Goal: Find specific fact: Find specific fact

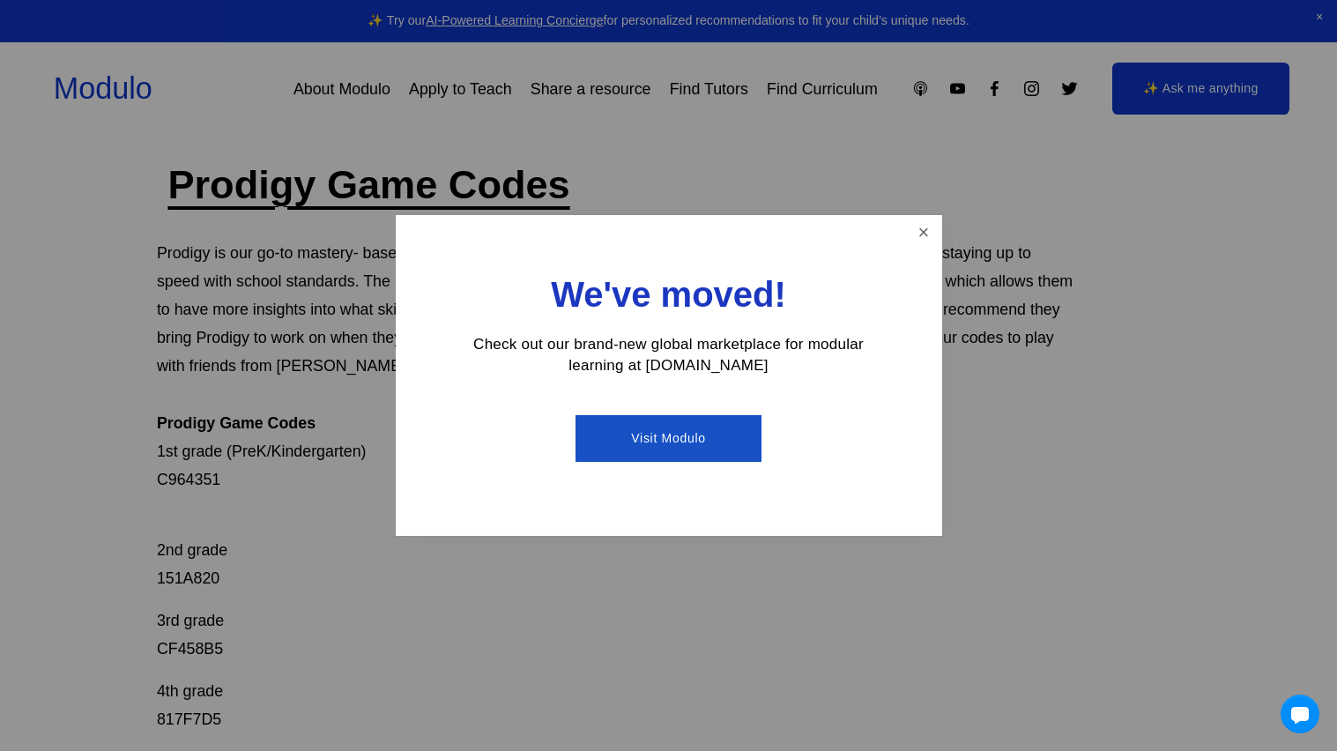
scroll to position [70, 0]
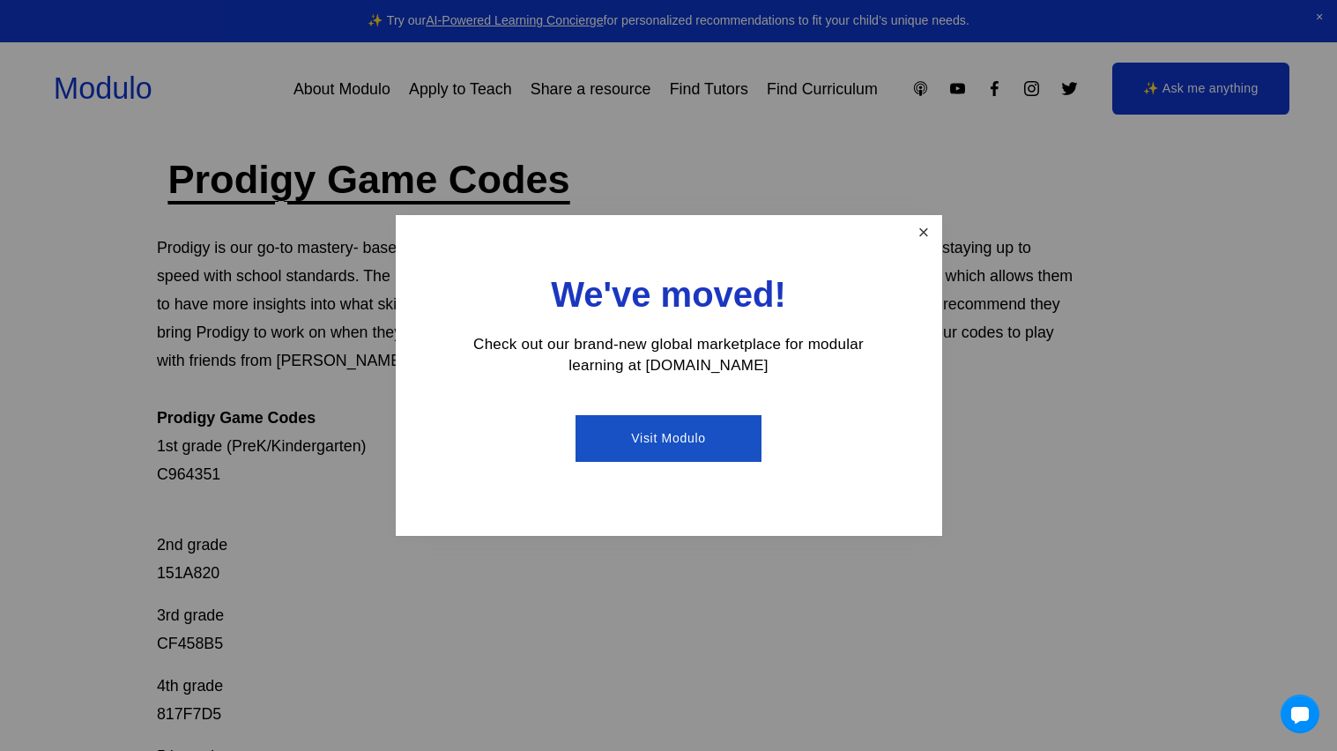
click at [913, 220] on link "Close" at bounding box center [922, 233] width 31 height 31
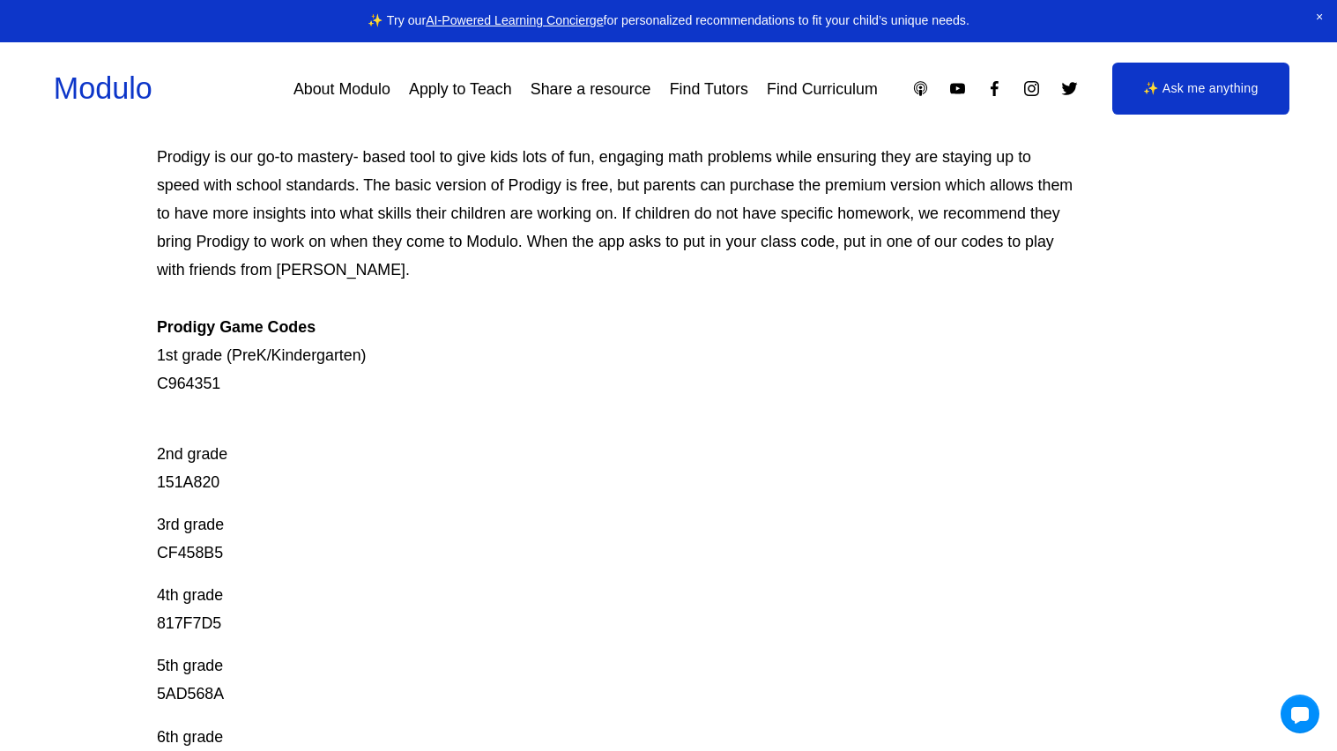
scroll to position [0, 0]
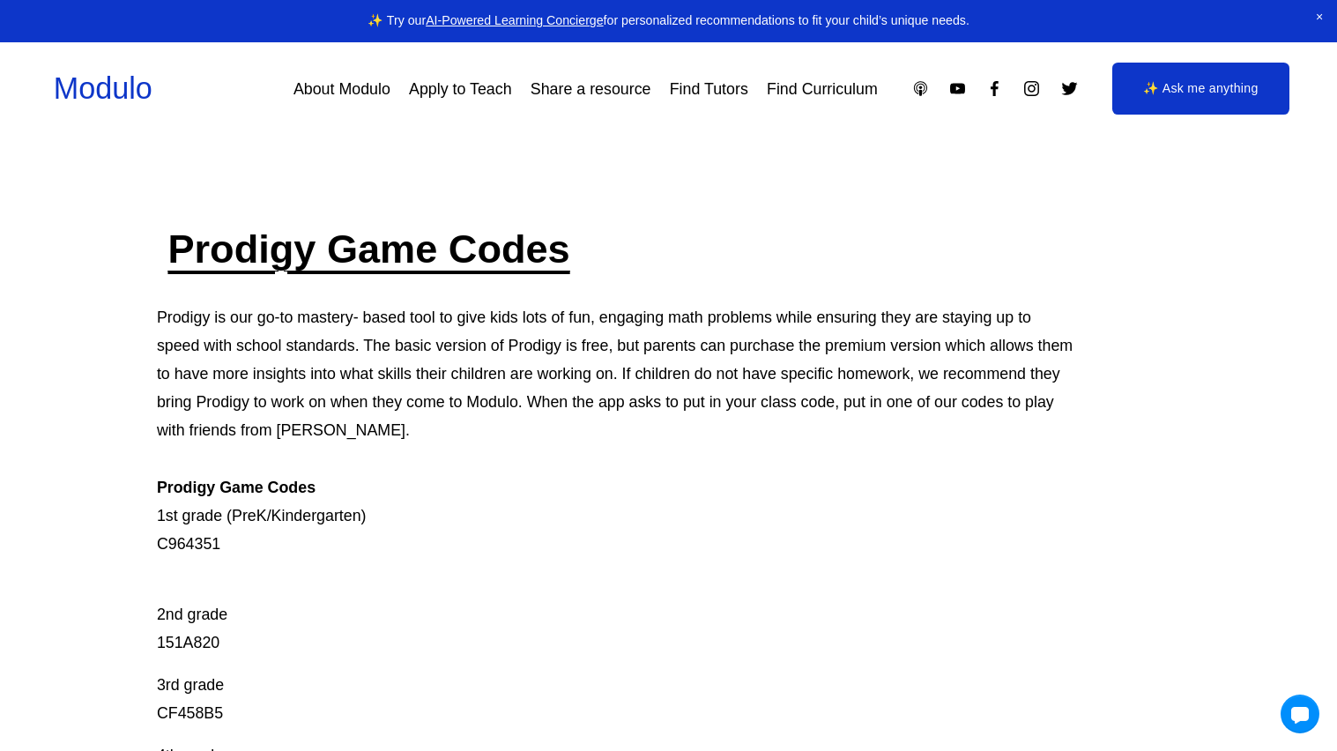
click at [192, 541] on p "Prodigy is our go-to mastery- based tool to give kids lots of fun, engaging mat…" at bounding box center [617, 430] width 920 height 255
copy p "C964351"
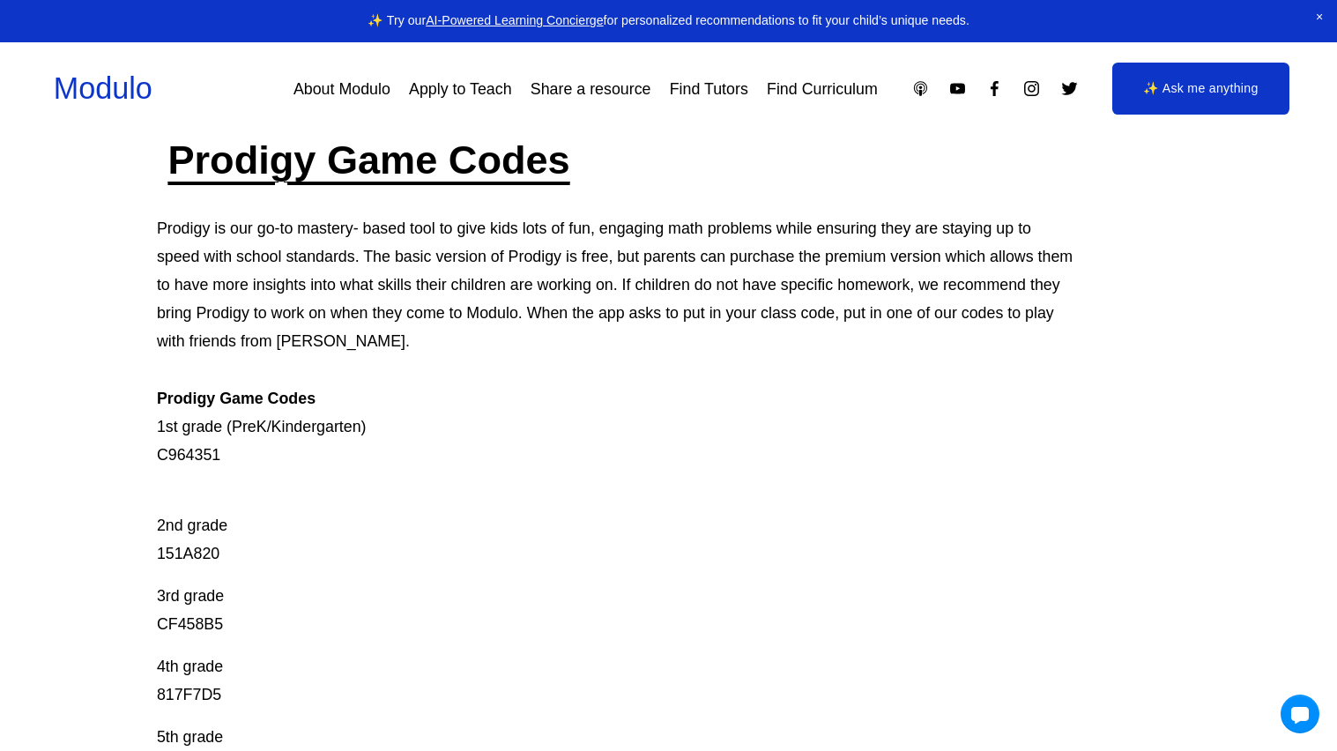
scroll to position [111, 0]
